Goal: Information Seeking & Learning: Learn about a topic

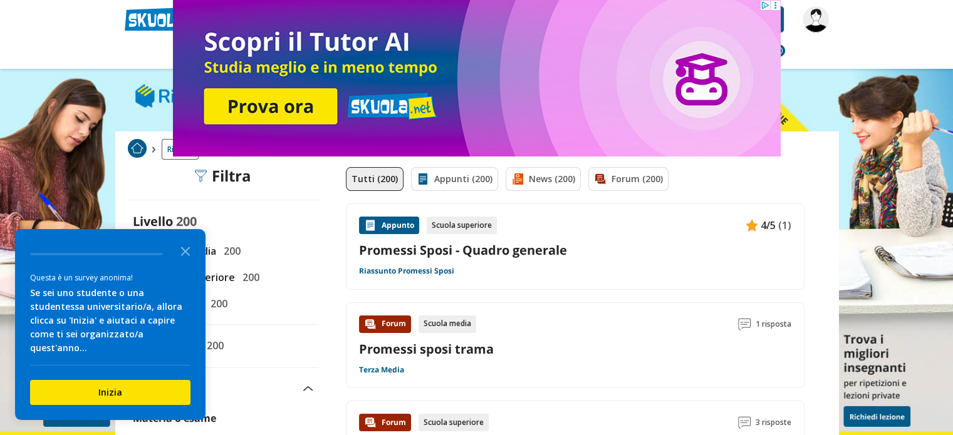
click at [140, 269] on div "Survey" at bounding box center [96, 261] width 133 height 18
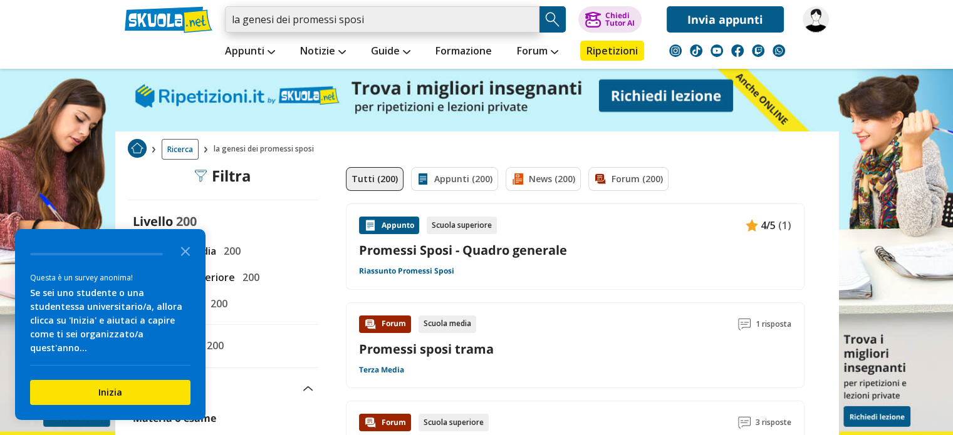
click at [395, 17] on input "la genesi dei promessi sposi" at bounding box center [382, 19] width 314 height 26
click at [189, 259] on icon "Close the survey" at bounding box center [185, 250] width 25 height 25
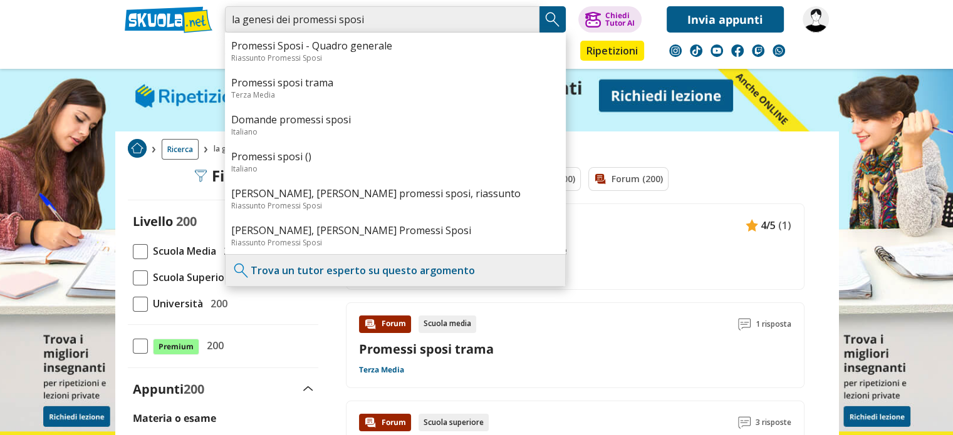
click at [480, 26] on input "la genesi dei promessi sposi" at bounding box center [382, 19] width 314 height 26
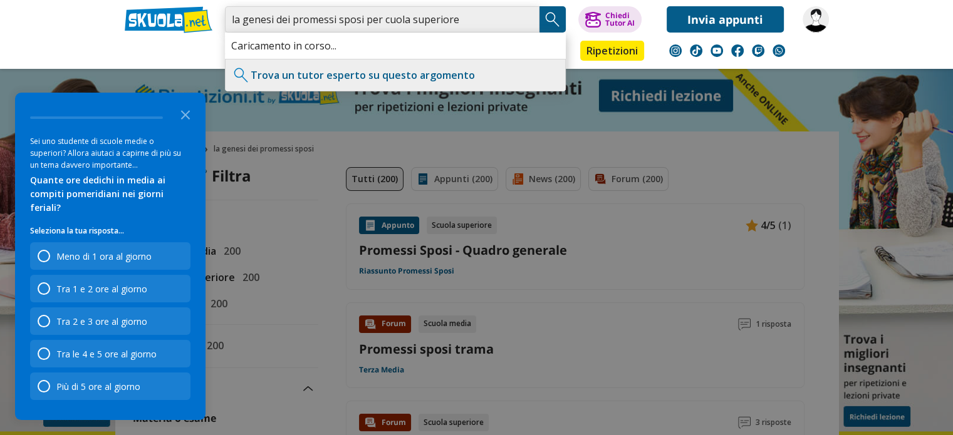
type input "la genesi dei promessi sposi per cuola superiore"
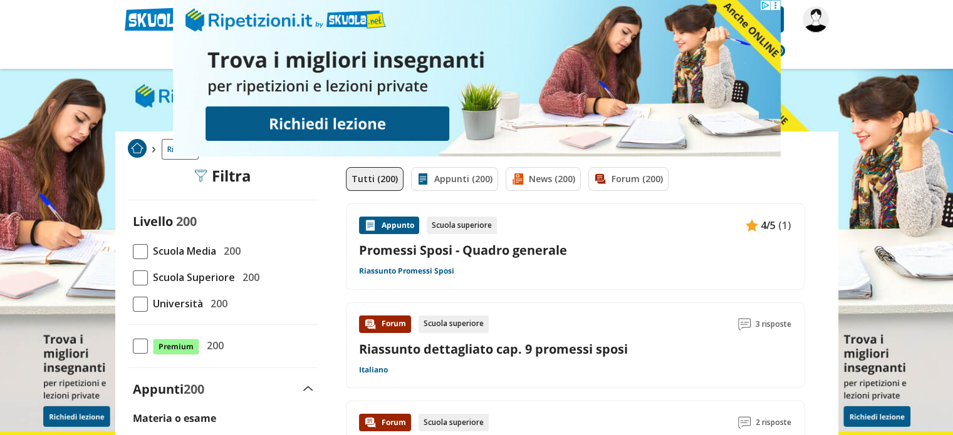
click at [396, 227] on div "Appunto" at bounding box center [389, 226] width 60 height 18
